Goal: Task Accomplishment & Management: Use online tool/utility

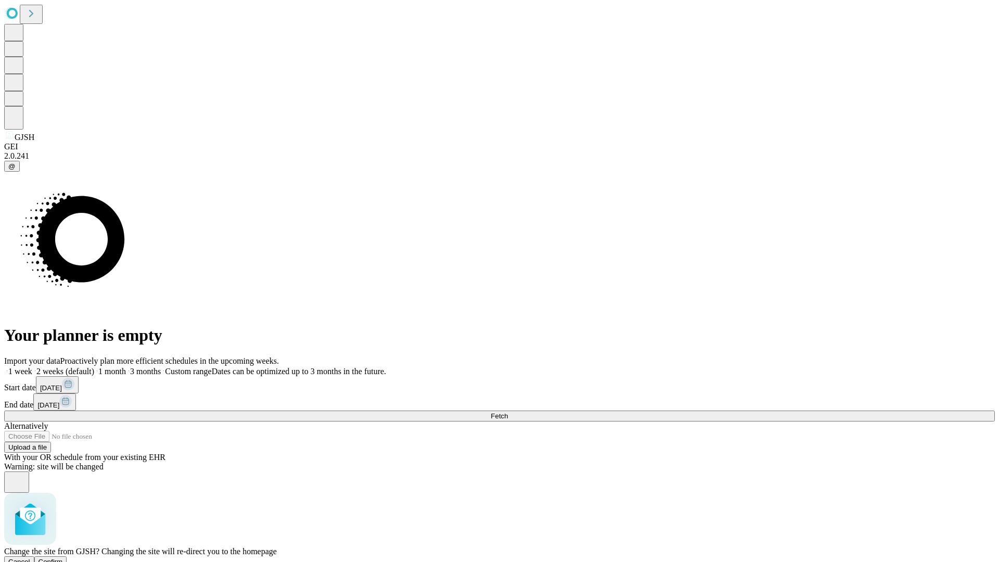
click at [63, 558] on span "Confirm" at bounding box center [50, 562] width 24 height 8
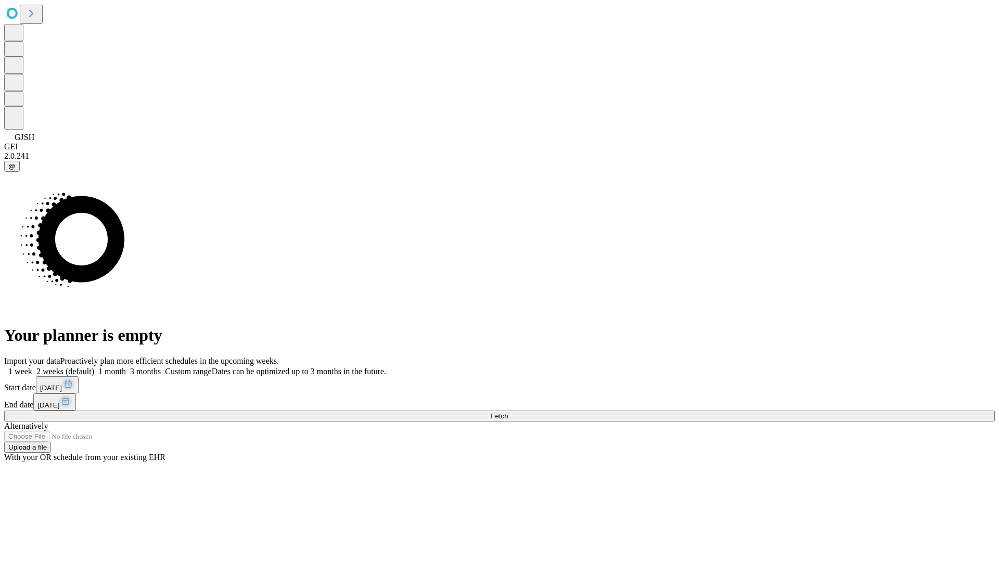
click at [126, 367] on label "1 month" at bounding box center [110, 371] width 32 height 9
click at [508, 412] on span "Fetch" at bounding box center [499, 416] width 17 height 8
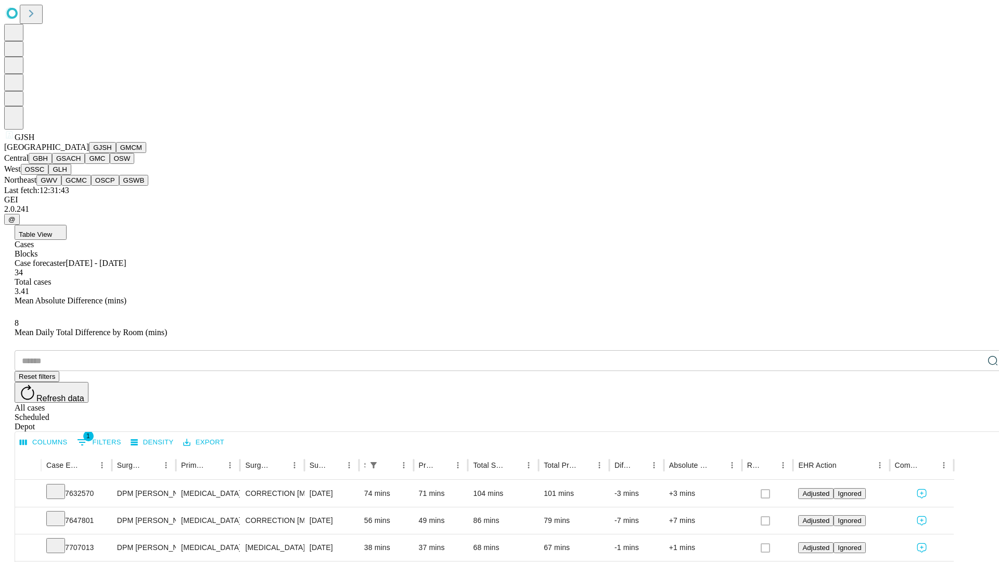
click at [116, 153] on button "GMCM" at bounding box center [131, 147] width 30 height 11
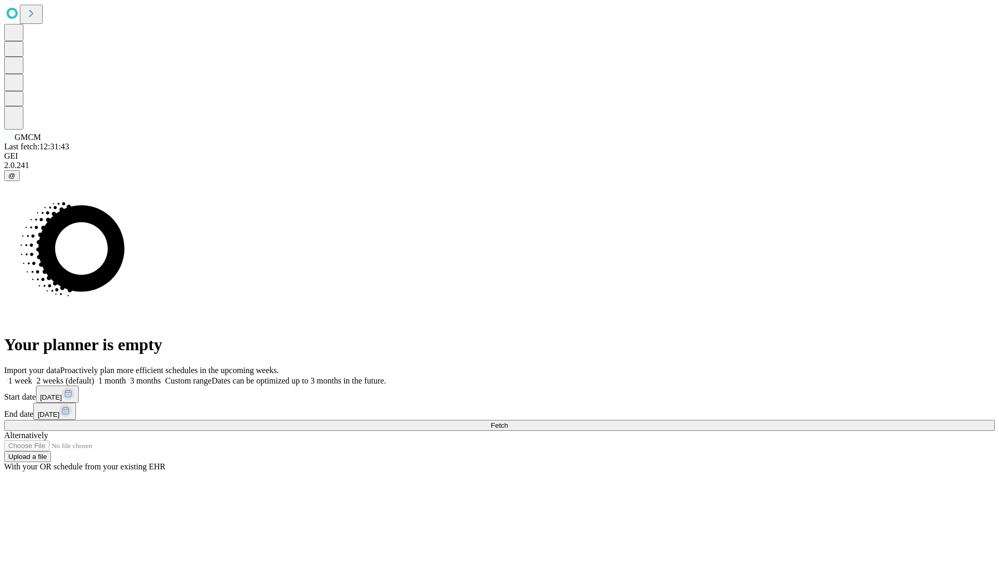
click at [126, 376] on label "1 month" at bounding box center [110, 380] width 32 height 9
click at [508, 421] on span "Fetch" at bounding box center [499, 425] width 17 height 8
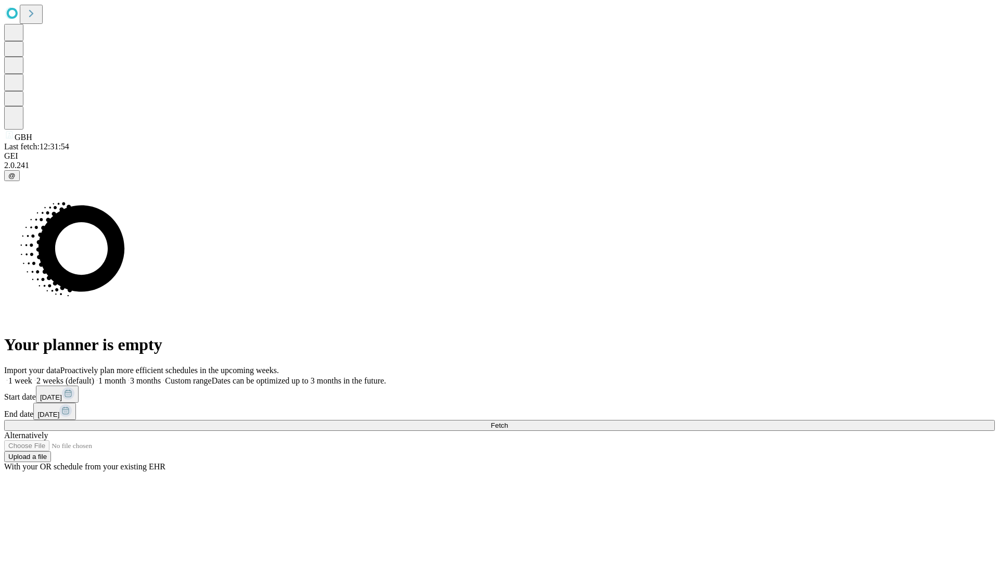
click at [126, 376] on label "1 month" at bounding box center [110, 380] width 32 height 9
click at [508, 421] on span "Fetch" at bounding box center [499, 425] width 17 height 8
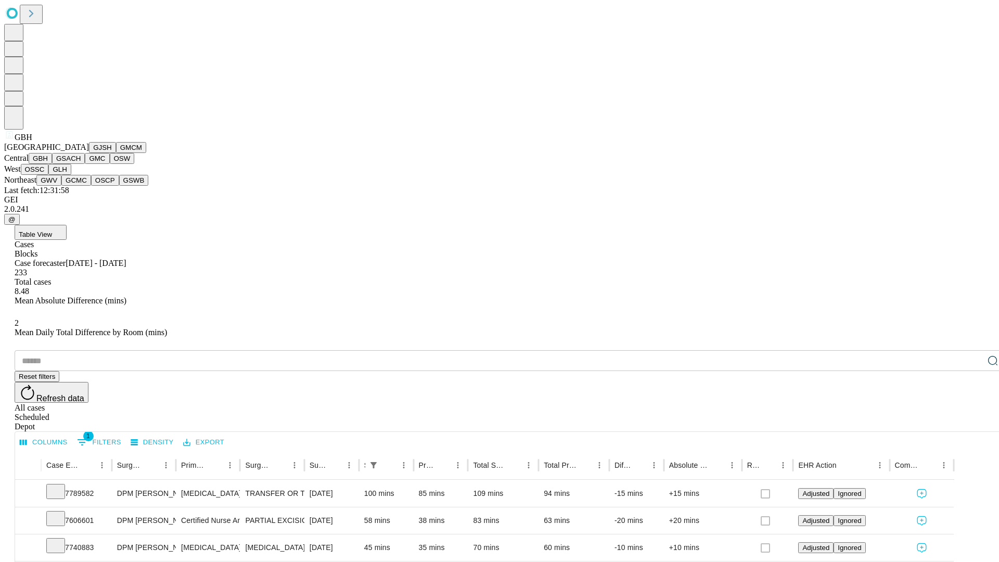
click at [81, 164] on button "GSACH" at bounding box center [68, 158] width 33 height 11
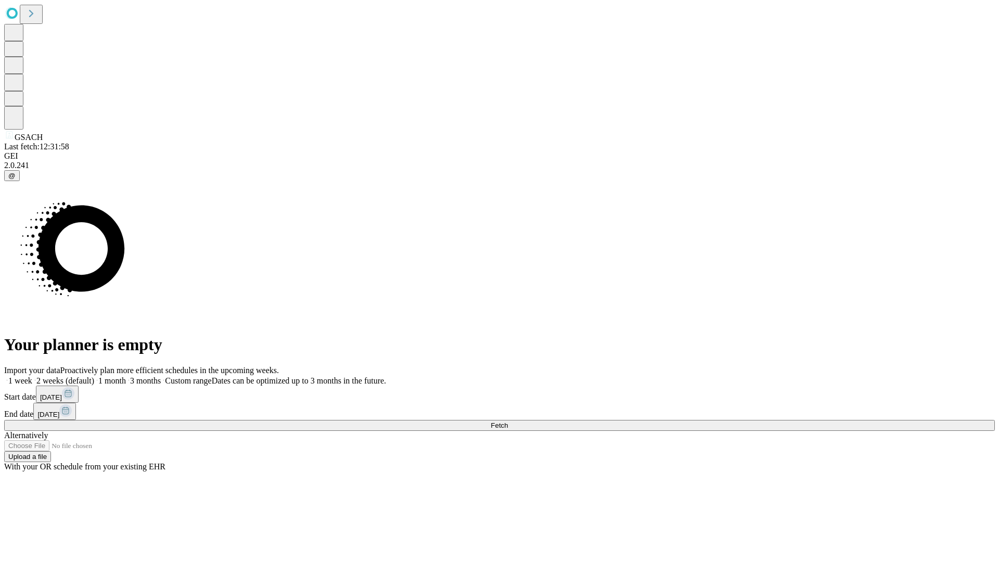
click at [126, 376] on label "1 month" at bounding box center [110, 380] width 32 height 9
click at [508, 421] on span "Fetch" at bounding box center [499, 425] width 17 height 8
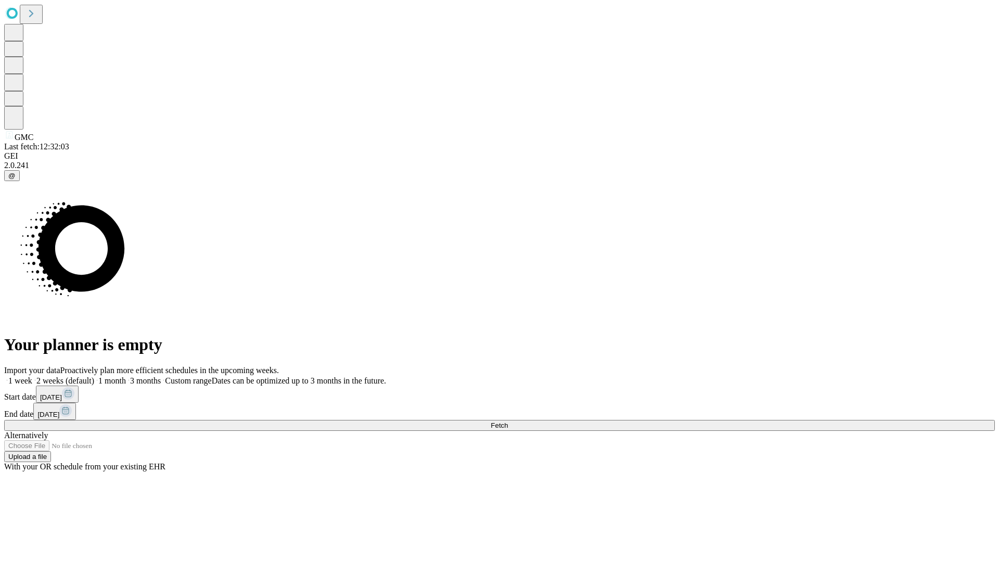
click at [126, 376] on label "1 month" at bounding box center [110, 380] width 32 height 9
click at [508, 421] on span "Fetch" at bounding box center [499, 425] width 17 height 8
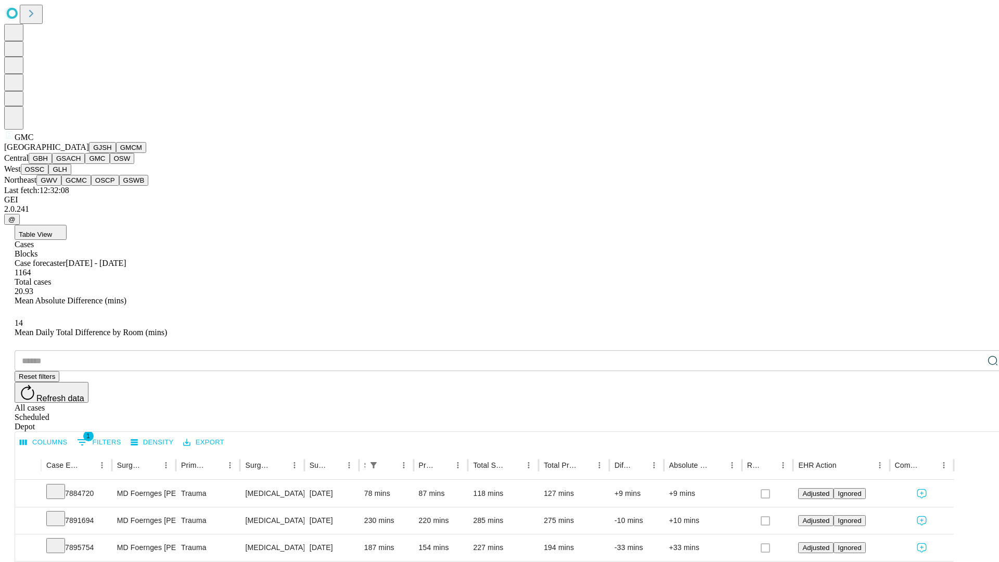
click at [110, 164] on button "OSW" at bounding box center [122, 158] width 25 height 11
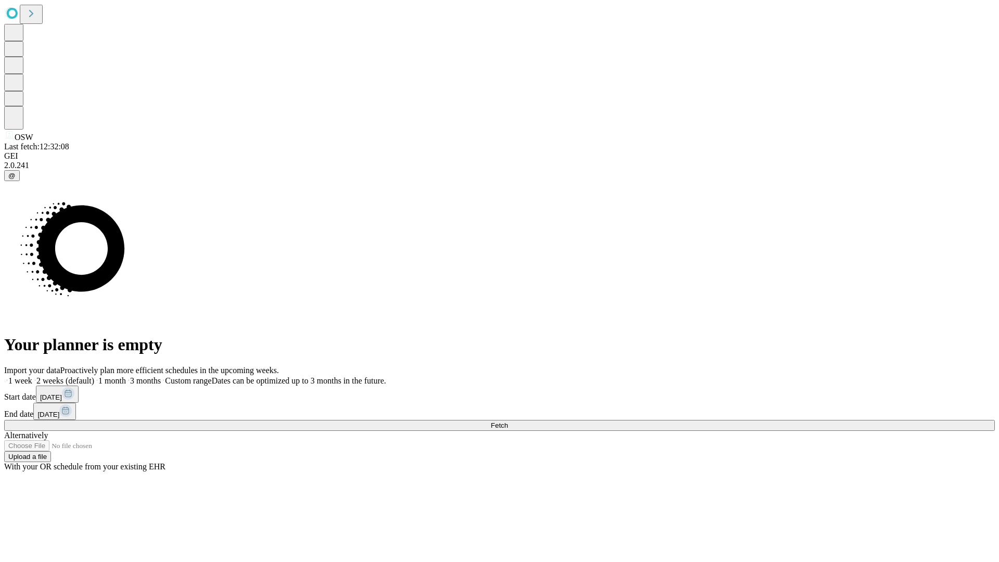
click at [126, 376] on label "1 month" at bounding box center [110, 380] width 32 height 9
click at [508, 421] on span "Fetch" at bounding box center [499, 425] width 17 height 8
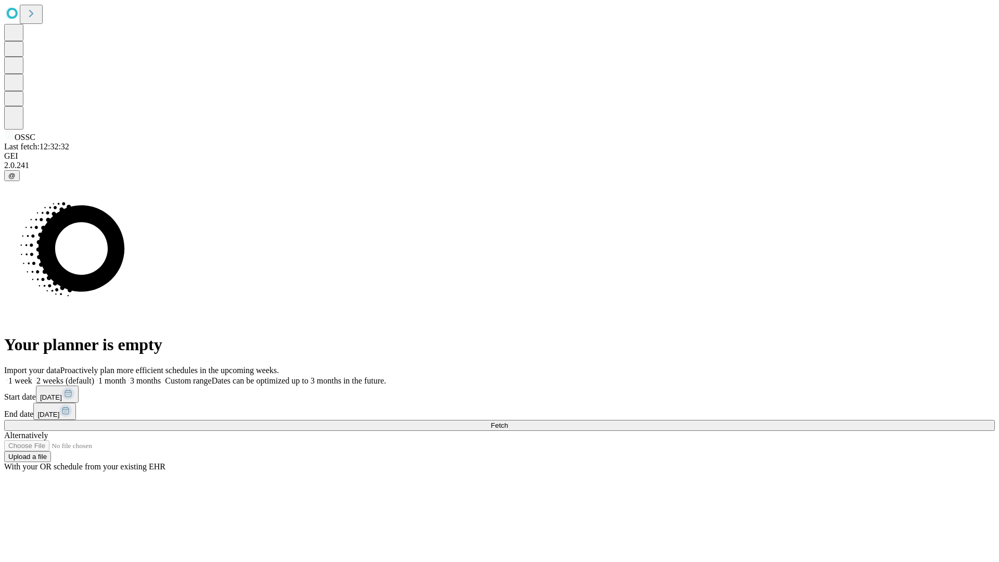
click at [126, 376] on label "1 month" at bounding box center [110, 380] width 32 height 9
click at [508, 421] on span "Fetch" at bounding box center [499, 425] width 17 height 8
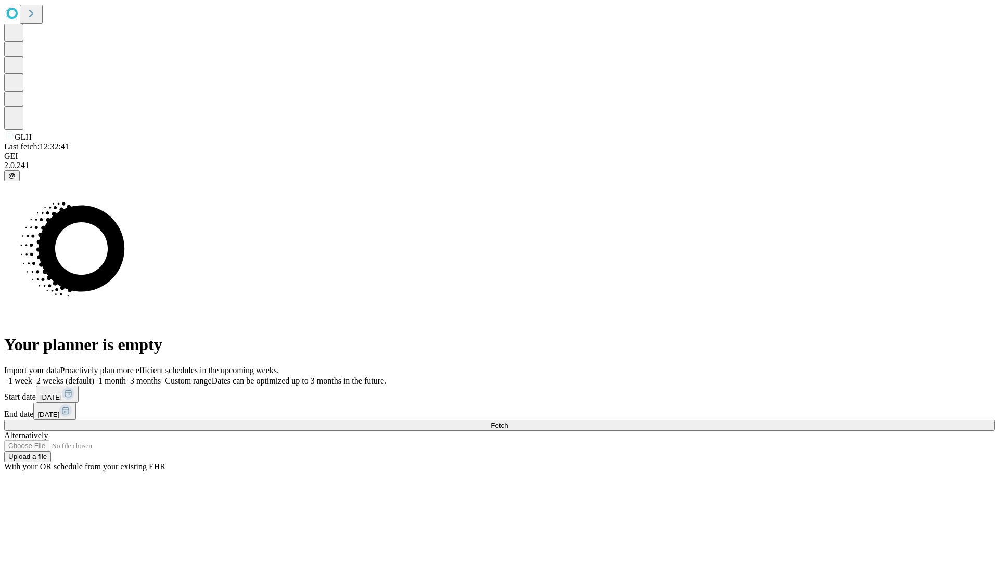
click at [126, 376] on label "1 month" at bounding box center [110, 380] width 32 height 9
click at [508, 421] on span "Fetch" at bounding box center [499, 425] width 17 height 8
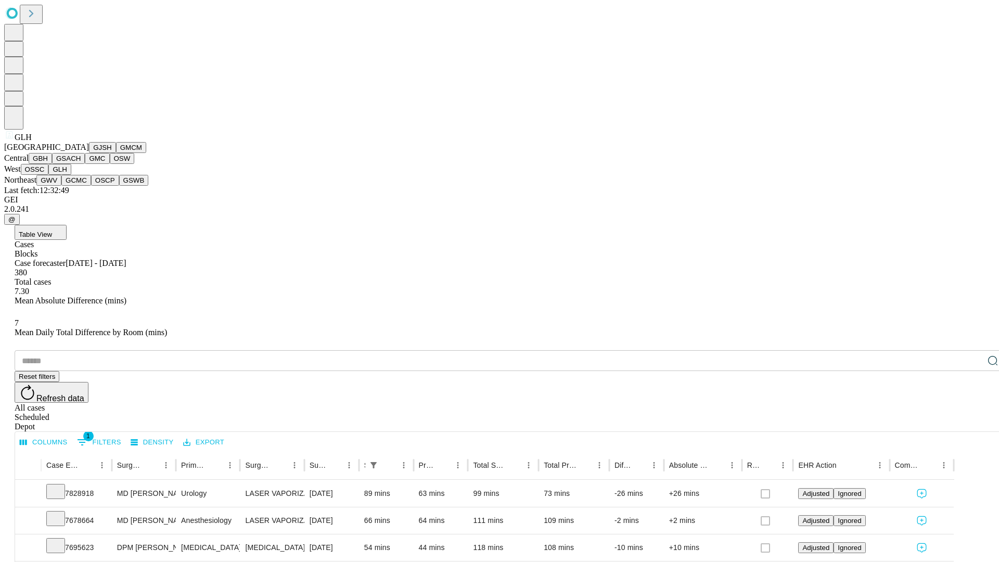
click at [61, 186] on button "GWV" at bounding box center [48, 180] width 25 height 11
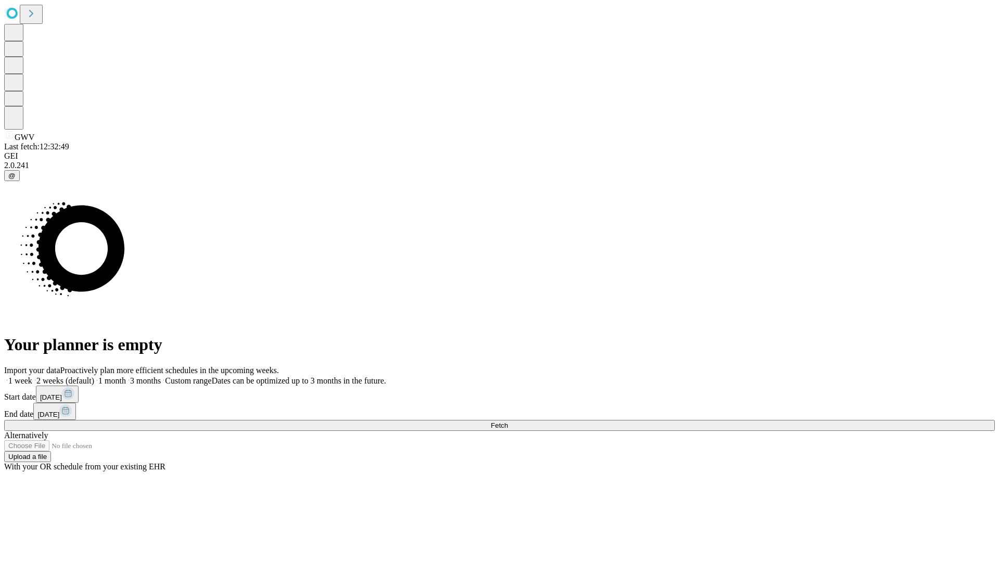
click at [126, 376] on label "1 month" at bounding box center [110, 380] width 32 height 9
click at [508, 421] on span "Fetch" at bounding box center [499, 425] width 17 height 8
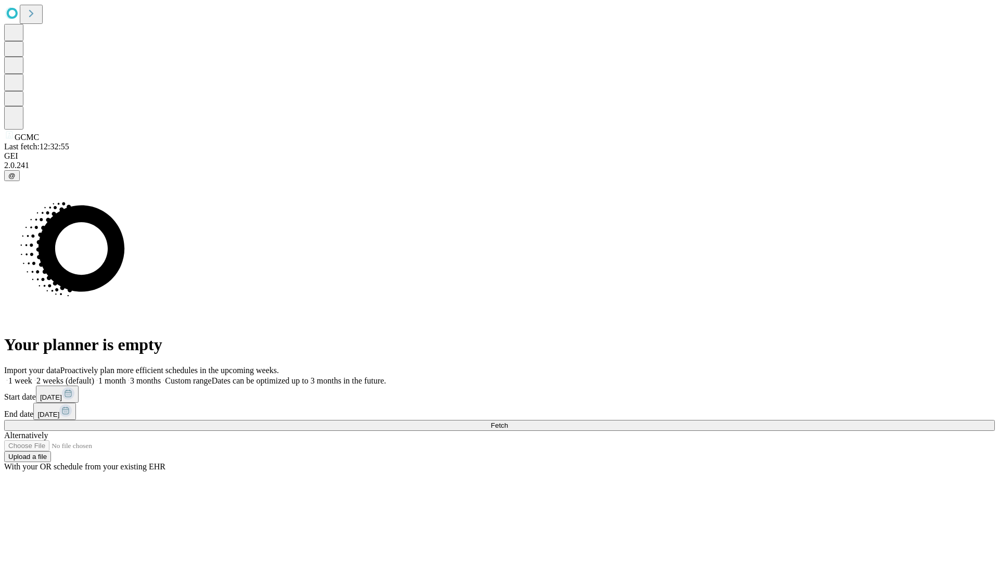
click at [126, 376] on label "1 month" at bounding box center [110, 380] width 32 height 9
click at [508, 421] on span "Fetch" at bounding box center [499, 425] width 17 height 8
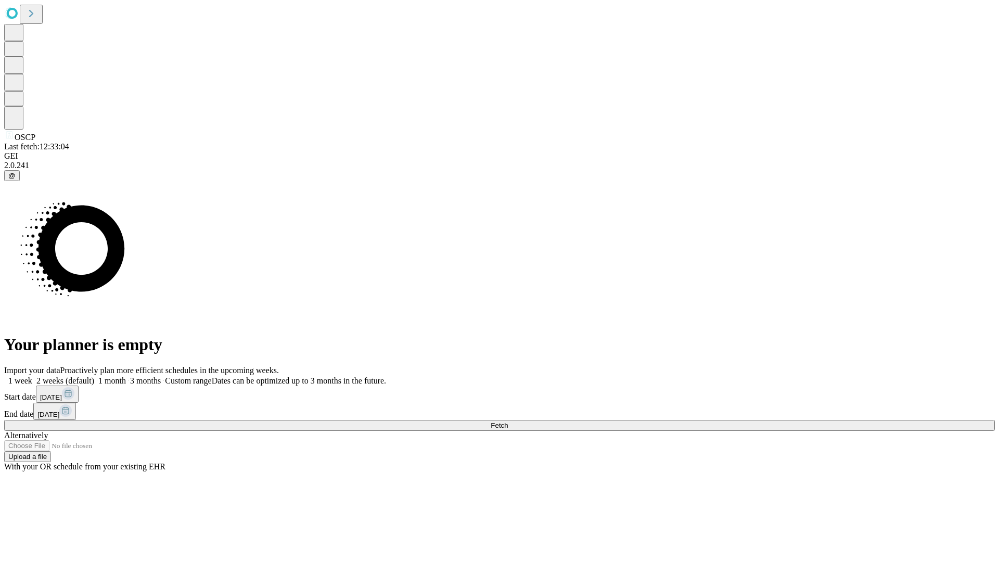
click at [126, 376] on label "1 month" at bounding box center [110, 380] width 32 height 9
click at [508, 421] on span "Fetch" at bounding box center [499, 425] width 17 height 8
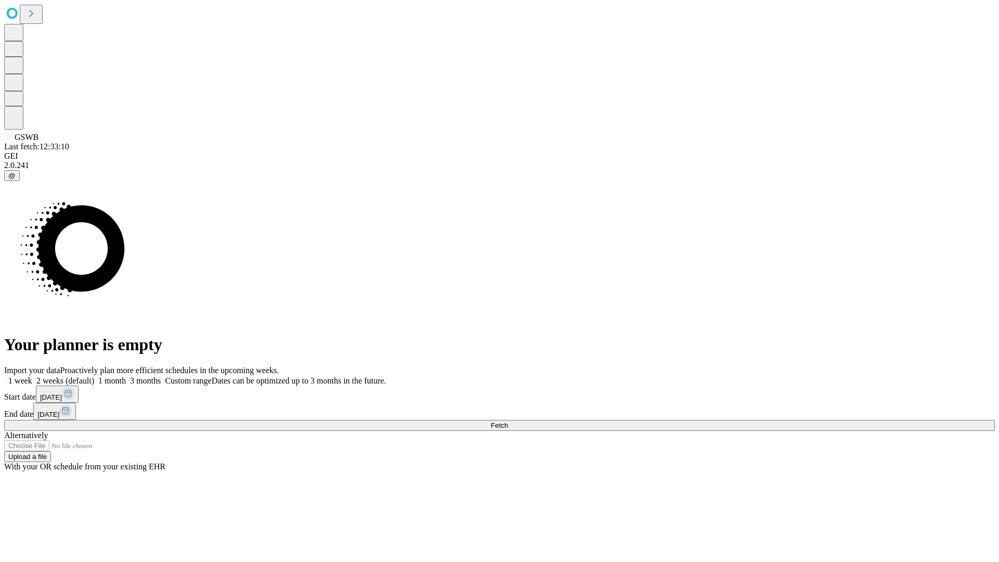
click at [126, 376] on label "1 month" at bounding box center [110, 380] width 32 height 9
click at [508, 421] on span "Fetch" at bounding box center [499, 425] width 17 height 8
